Goal: Transaction & Acquisition: Subscribe to service/newsletter

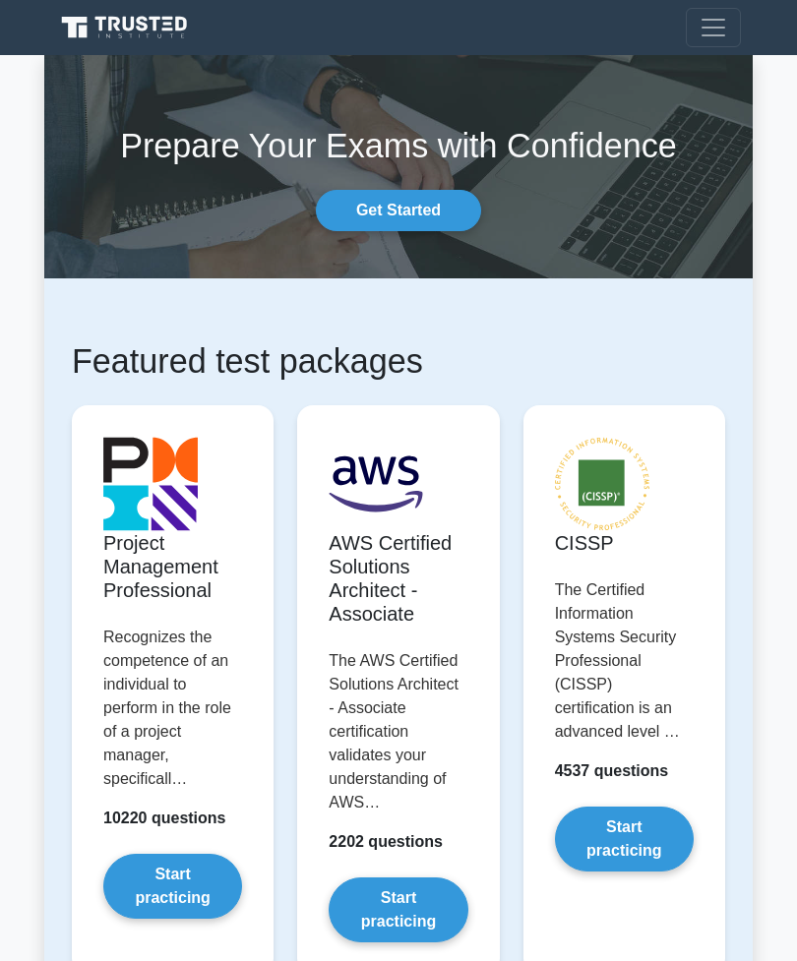
click at [719, 44] on button "Toggle navigation" at bounding box center [713, 27] width 55 height 39
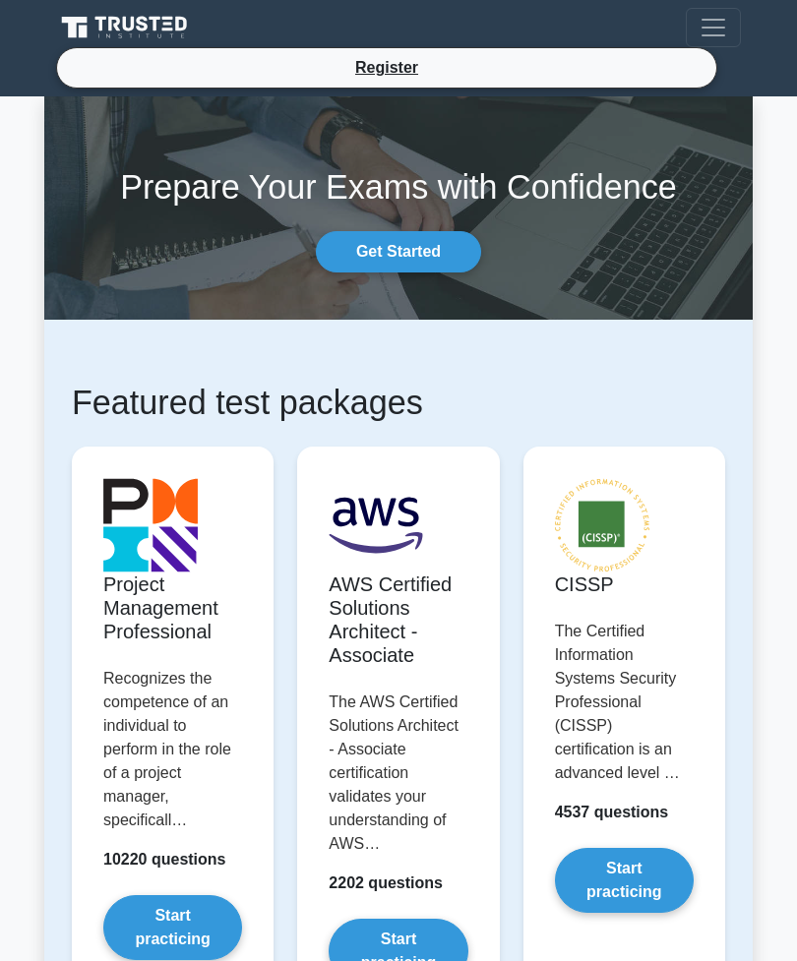
click at [401, 67] on link "Register" at bounding box center [386, 67] width 87 height 25
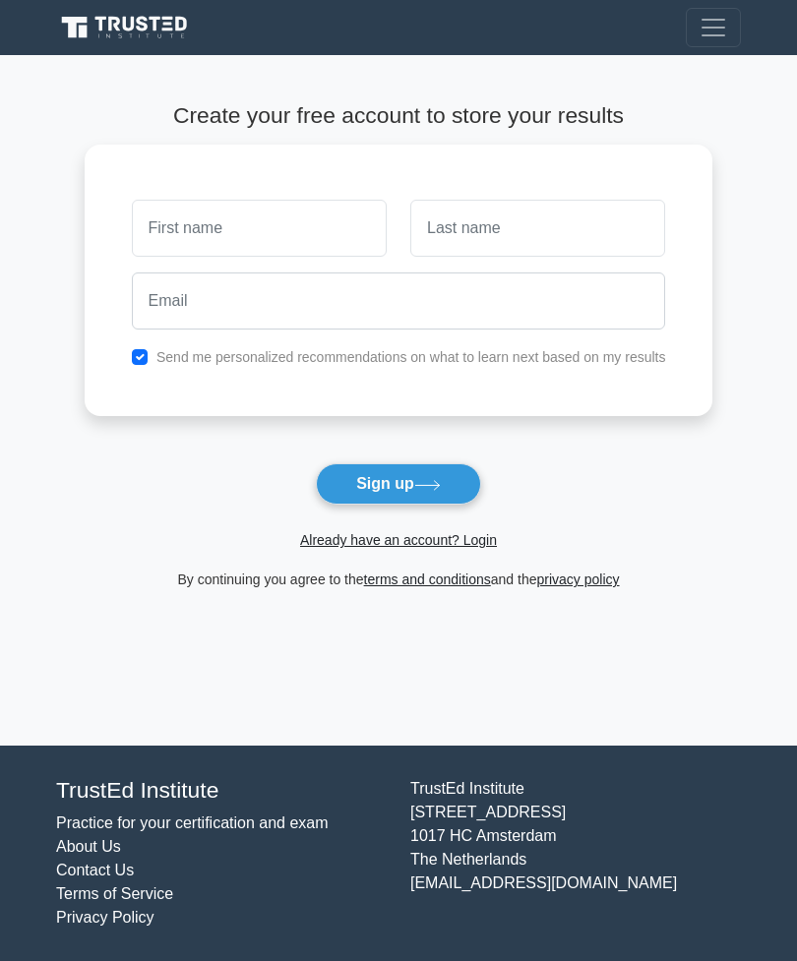
click at [319, 224] on input "text" at bounding box center [259, 228] width 255 height 57
type input "[PERSON_NAME]"
click at [458, 497] on button "Sign up" at bounding box center [398, 483] width 165 height 41
click at [461, 547] on link "Already have an account? Login" at bounding box center [398, 540] width 197 height 16
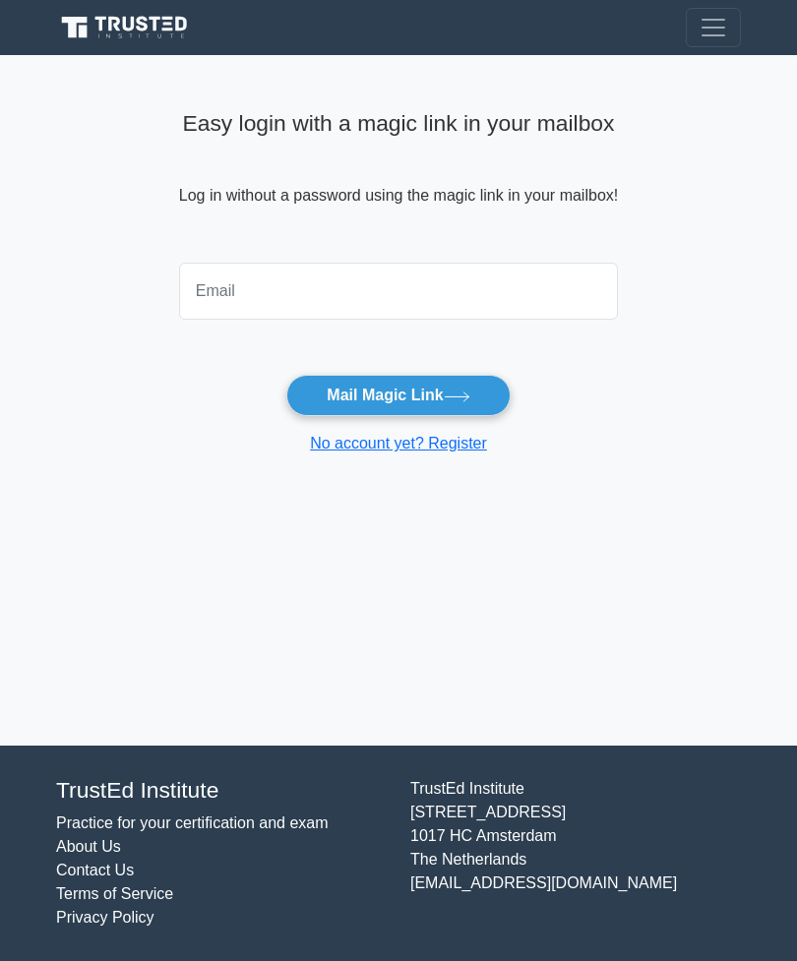
click at [459, 288] on input "email" at bounding box center [398, 291] width 439 height 57
type input "meghamaheshwari026@gmail.com"
click at [449, 396] on button "Mail Magic Link" at bounding box center [397, 395] width 223 height 41
